Goal: Transaction & Acquisition: Download file/media

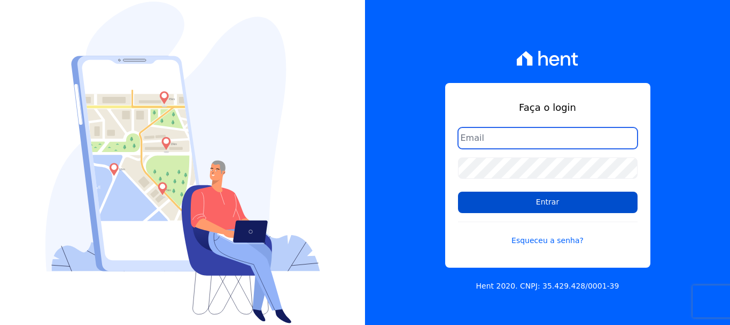
type input "erica@petraeng.com.br"
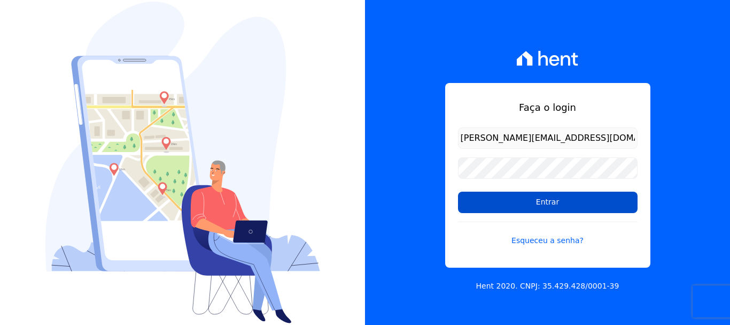
click at [544, 202] on input "Entrar" at bounding box center [548, 201] width 180 height 21
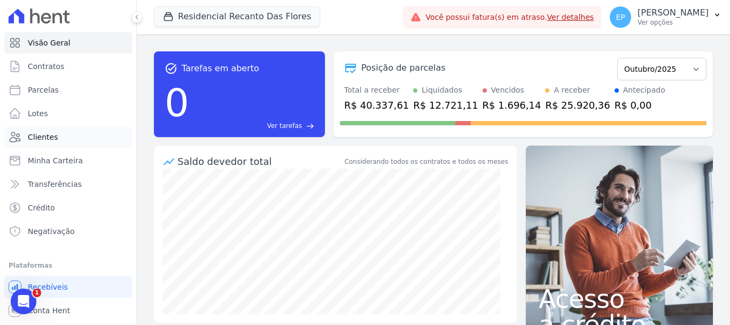
click at [41, 136] on span "Clientes" at bounding box center [43, 137] width 30 height 11
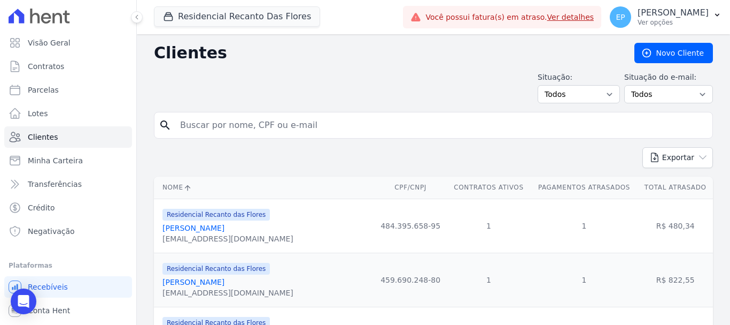
click at [234, 126] on input "search" at bounding box center [441, 124] width 535 height 21
click at [167, 18] on icon "button" at bounding box center [168, 16] width 11 height 11
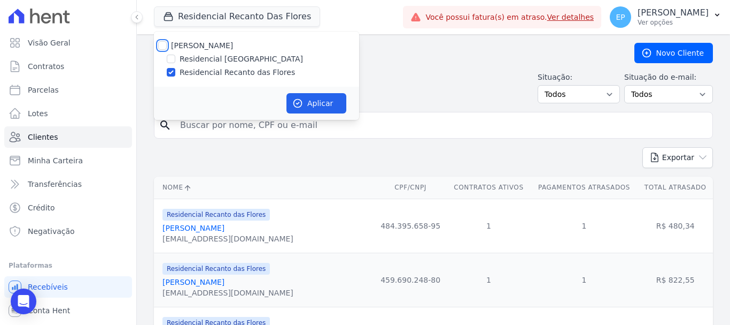
click at [160, 43] on input "[PERSON_NAME]" at bounding box center [162, 45] width 9 height 9
checkbox input "true"
click at [318, 103] on button "Aplicar" at bounding box center [317, 103] width 60 height 20
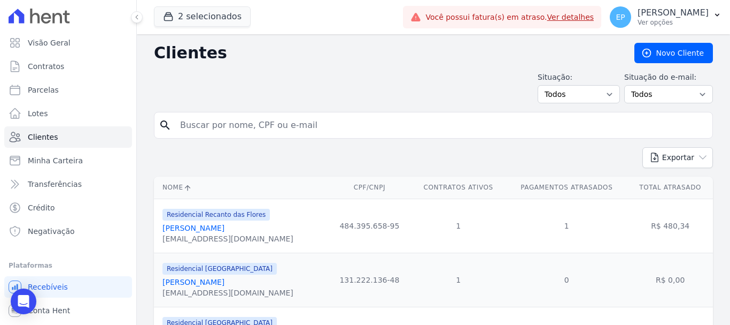
click at [243, 128] on input "search" at bounding box center [441, 124] width 535 height 21
type input "vini"
click at [223, 232] on link "Vinícius Messias Barreto De Souza" at bounding box center [226, 227] width 127 height 9
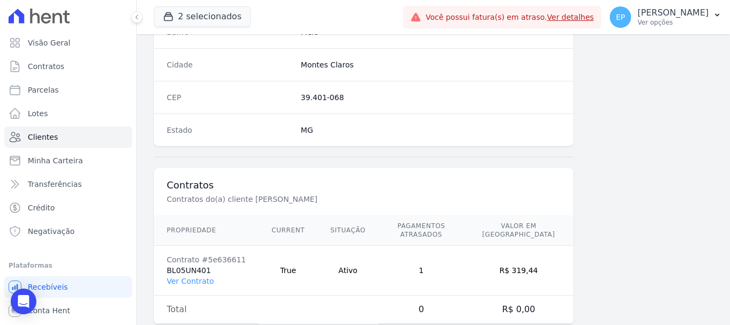
scroll to position [676, 0]
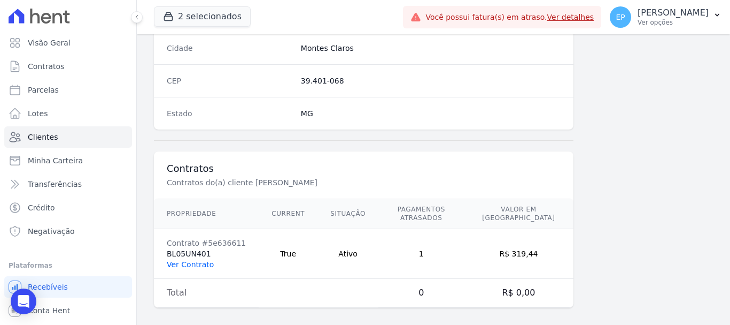
click at [187, 260] on link "Ver Contrato" at bounding box center [190, 264] width 47 height 9
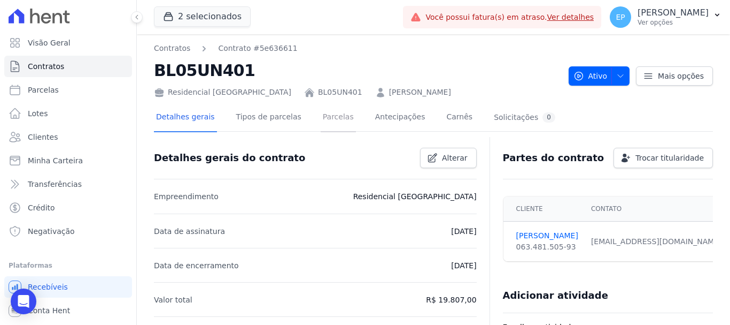
click at [321, 121] on link "Parcelas" at bounding box center [338, 118] width 35 height 28
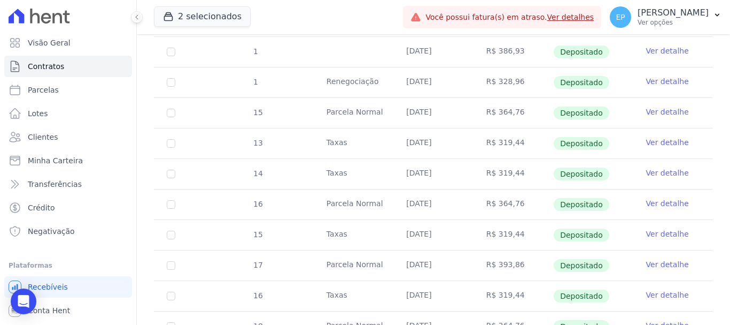
scroll to position [802, 0]
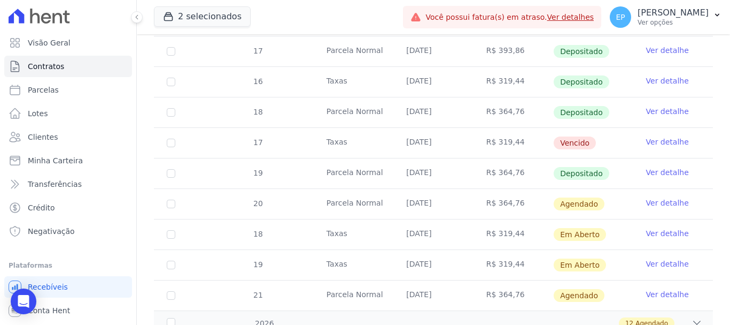
click at [665, 136] on link "Ver detalhe" at bounding box center [667, 141] width 43 height 11
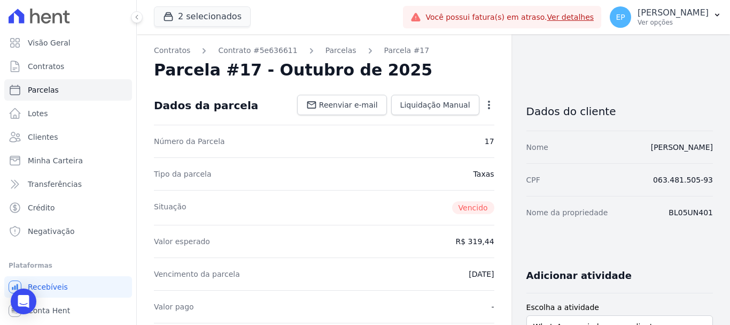
click at [484, 104] on icon "button" at bounding box center [489, 104] width 11 height 11
click at [427, 159] on link "Renegociar" at bounding box center [443, 157] width 94 height 19
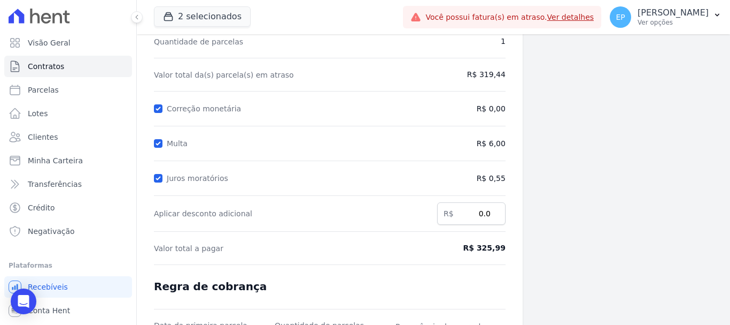
scroll to position [211, 0]
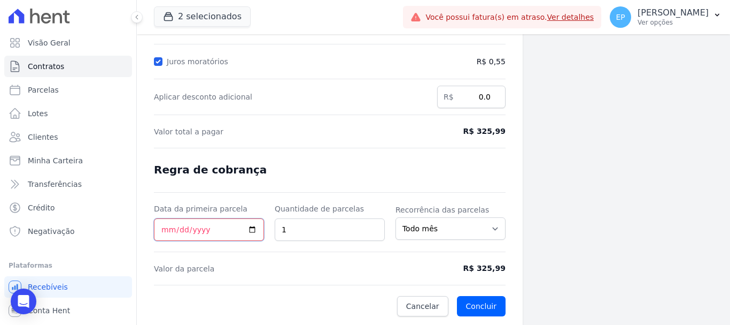
click at [164, 233] on input "Data da primeira parcela" at bounding box center [209, 229] width 110 height 22
type input "2025-10-15"
click at [481, 305] on button "Concluir" at bounding box center [481, 306] width 49 height 20
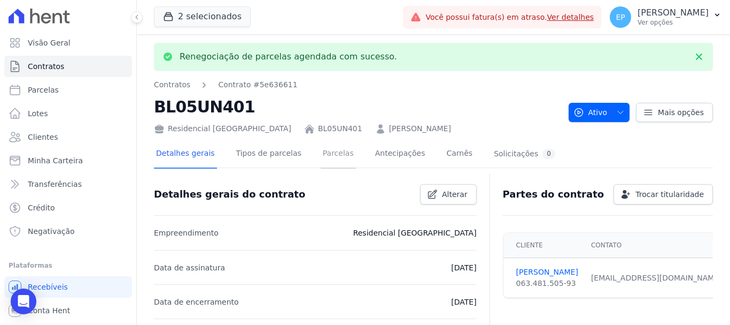
click at [323, 158] on link "Parcelas" at bounding box center [338, 154] width 35 height 28
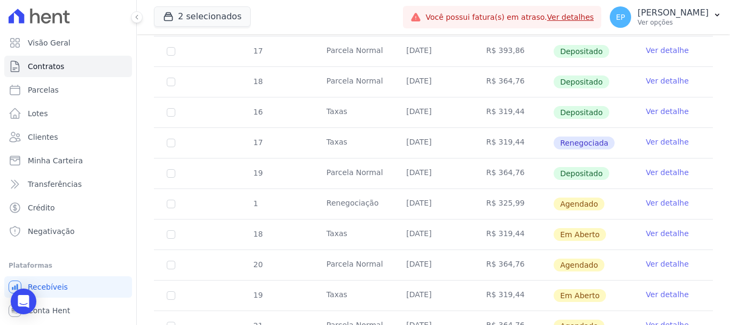
scroll to position [855, 0]
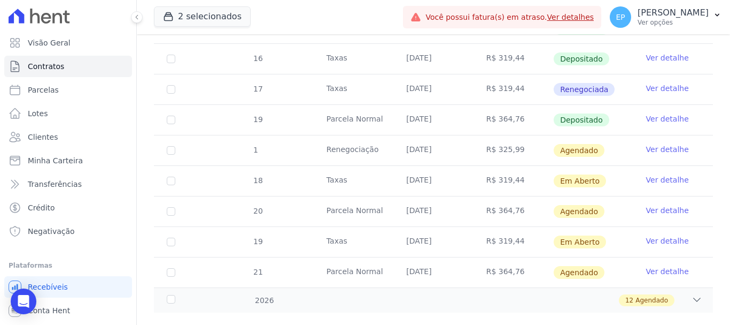
click at [665, 144] on link "Ver detalhe" at bounding box center [667, 149] width 43 height 11
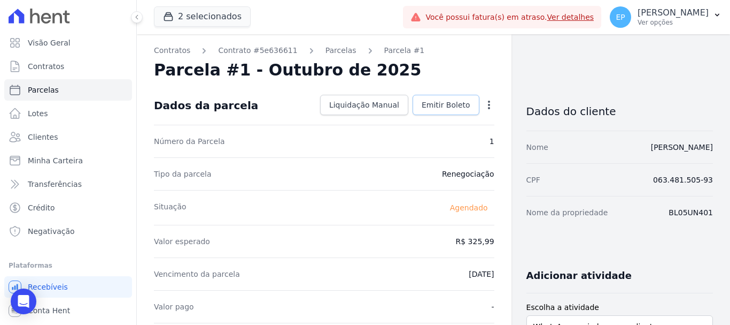
click at [438, 103] on span "Emitir Boleto" at bounding box center [446, 104] width 49 height 11
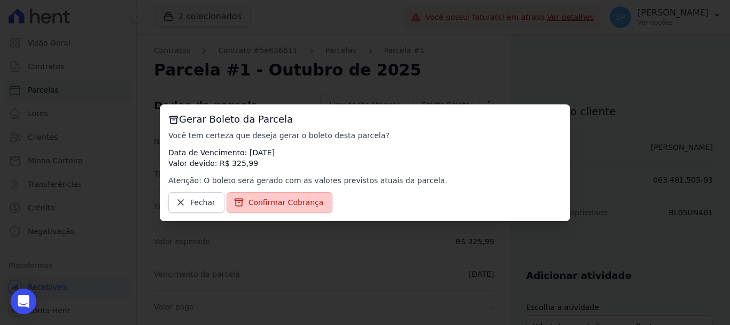
click at [291, 206] on span "Confirmar Cobrança" at bounding box center [286, 202] width 75 height 11
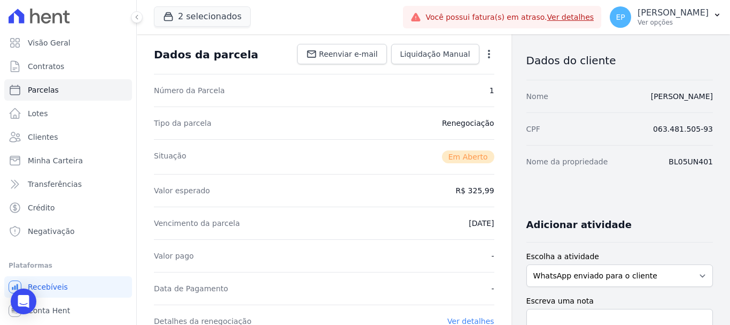
scroll to position [318, 0]
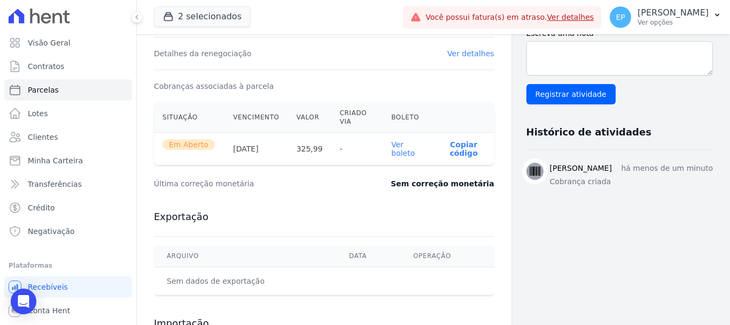
click at [397, 152] on link "Ver boleto" at bounding box center [403, 148] width 24 height 17
click at [683, 23] on p "Ver opções" at bounding box center [673, 22] width 71 height 9
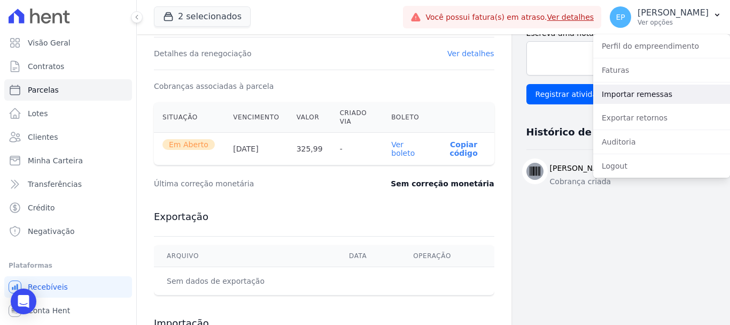
click at [617, 94] on link "Importar remessas" at bounding box center [661, 93] width 137 height 19
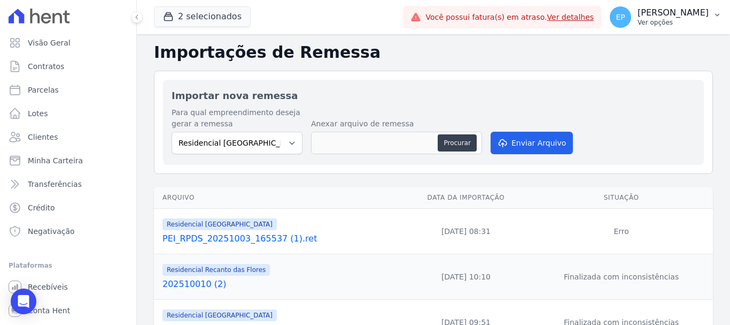
click at [682, 22] on p "Ver opções" at bounding box center [673, 22] width 71 height 9
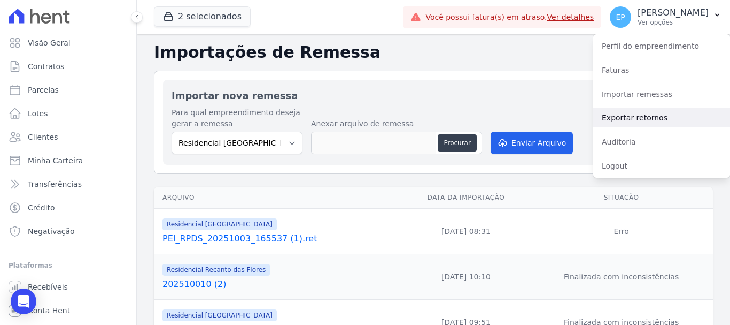
click at [619, 116] on link "Exportar retornos" at bounding box center [661, 117] width 137 height 19
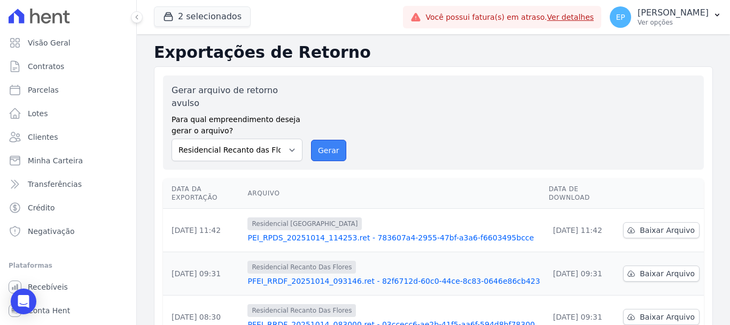
click at [334, 140] on button "Gerar" at bounding box center [328, 150] width 35 height 21
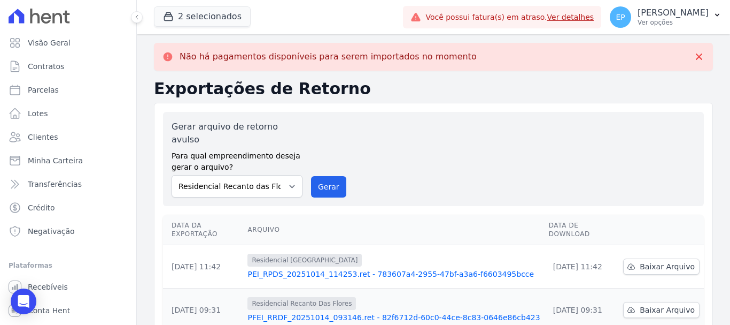
scroll to position [53, 0]
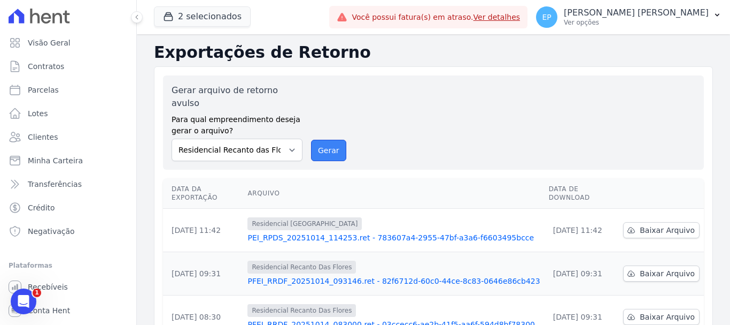
click at [323, 140] on button "Gerar" at bounding box center [328, 150] width 35 height 21
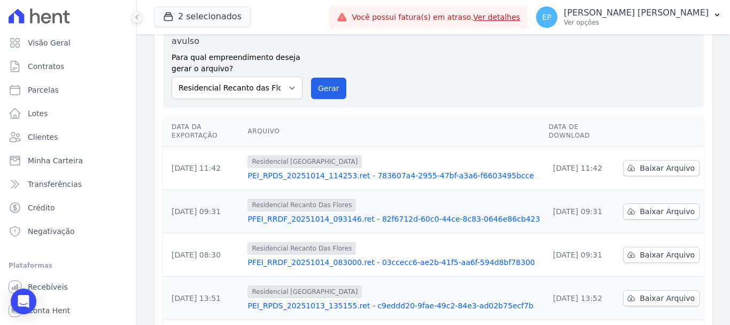
scroll to position [107, 0]
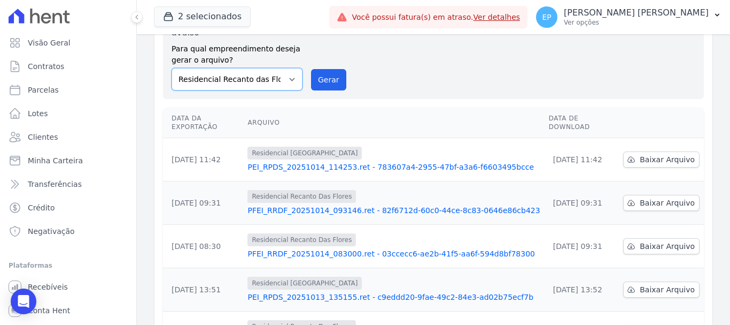
click at [286, 68] on select "Residencial Piazza Di Siena Residencial Recanto das Flores" at bounding box center [237, 79] width 131 height 22
select select "676d65bc-c0c9-47de-aba1-80f9b00b3362"
click at [172, 68] on select "Residencial Piazza Di Siena Residencial Recanto das Flores" at bounding box center [237, 79] width 131 height 22
click at [325, 69] on button "Gerar" at bounding box center [328, 79] width 35 height 21
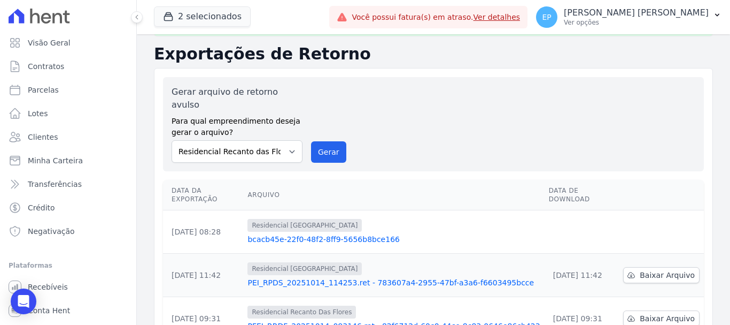
scroll to position [53, 0]
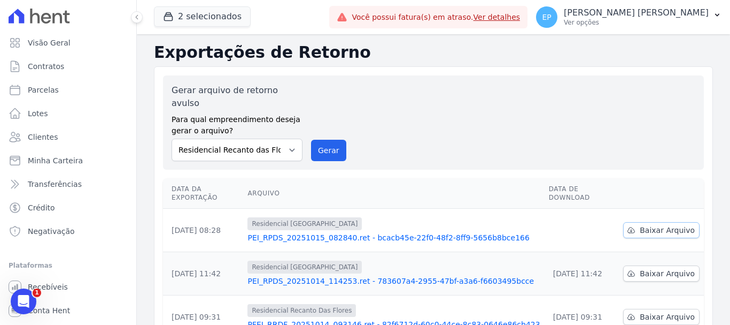
click at [648, 225] on span "Baixar Arquivo" at bounding box center [667, 230] width 55 height 11
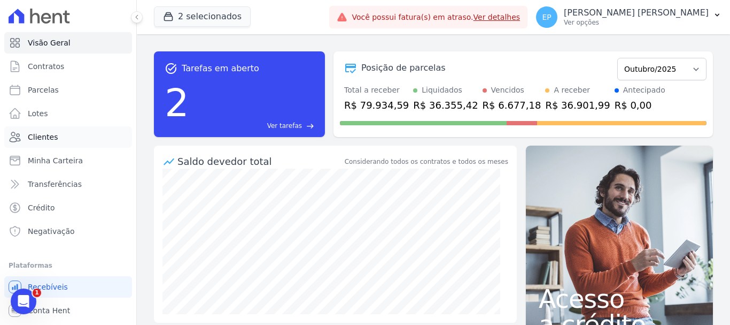
click at [40, 135] on span "Clientes" at bounding box center [43, 137] width 30 height 11
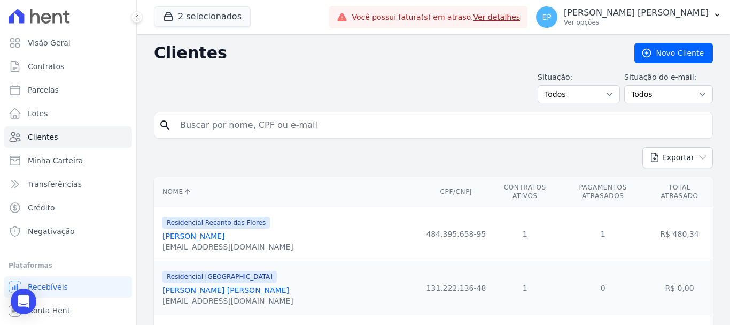
click at [228, 128] on input "search" at bounding box center [441, 124] width 535 height 21
type input "MARCOS A"
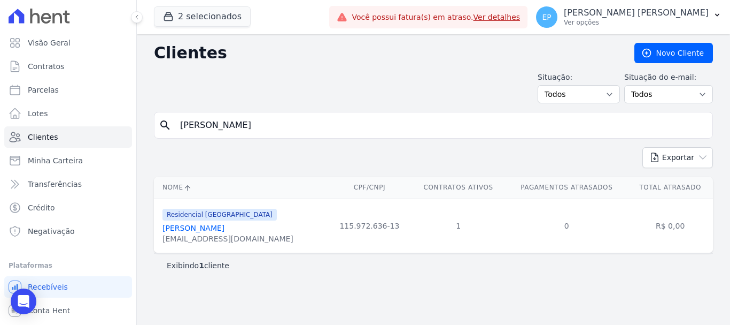
drag, startPoint x: 235, startPoint y: 124, endPoint x: 0, endPoint y: 113, distance: 235.5
click at [0, 120] on div "Visão Geral Contratos Parcelas Lotes Clientes Minha Carteira Transferências Cré…" at bounding box center [365, 162] width 730 height 325
click at [691, 19] on p "Ver opções" at bounding box center [636, 22] width 145 height 9
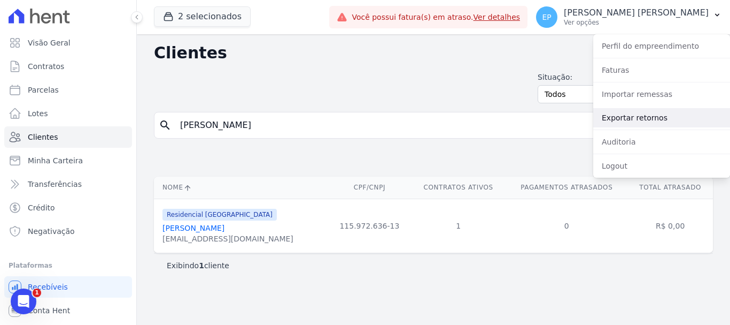
click at [618, 119] on link "Exportar retornos" at bounding box center [661, 117] width 137 height 19
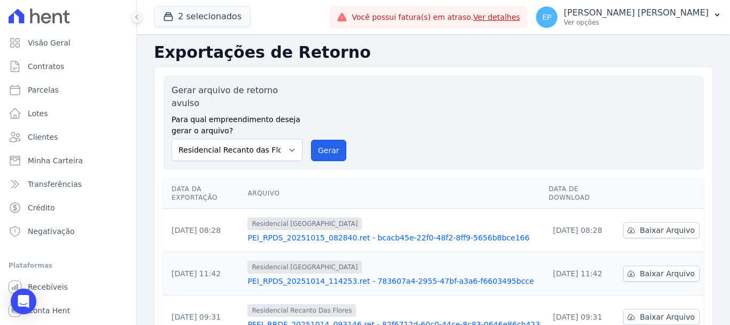
drag, startPoint x: 325, startPoint y: 138, endPoint x: 400, endPoint y: 82, distance: 94.3
click at [326, 140] on button "Gerar" at bounding box center [328, 150] width 35 height 21
